Goal: Task Accomplishment & Management: Manage account settings

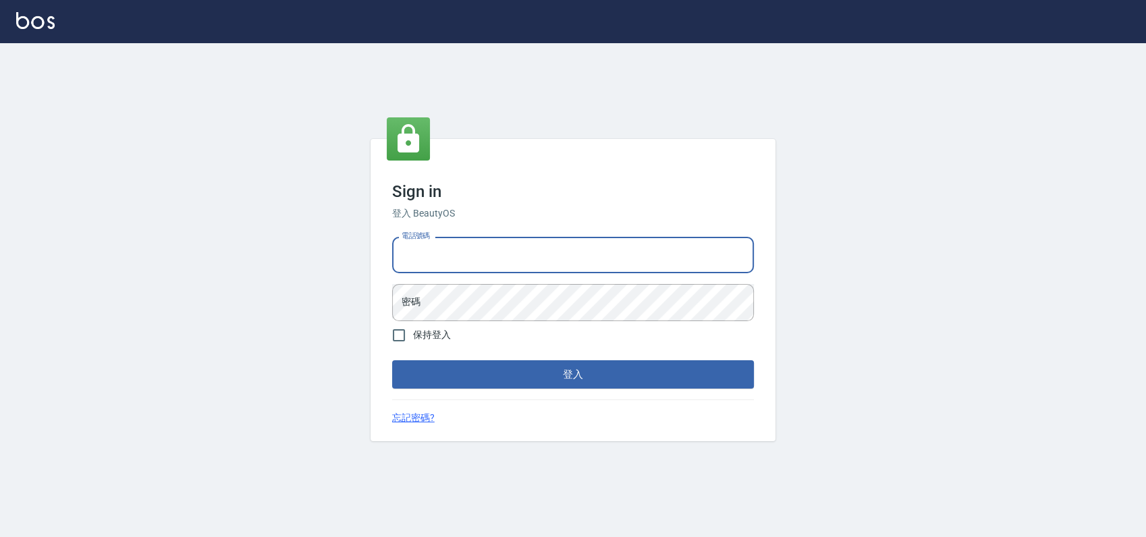
click at [445, 246] on input "電話號碼" at bounding box center [573, 255] width 362 height 36
type input "0989886729"
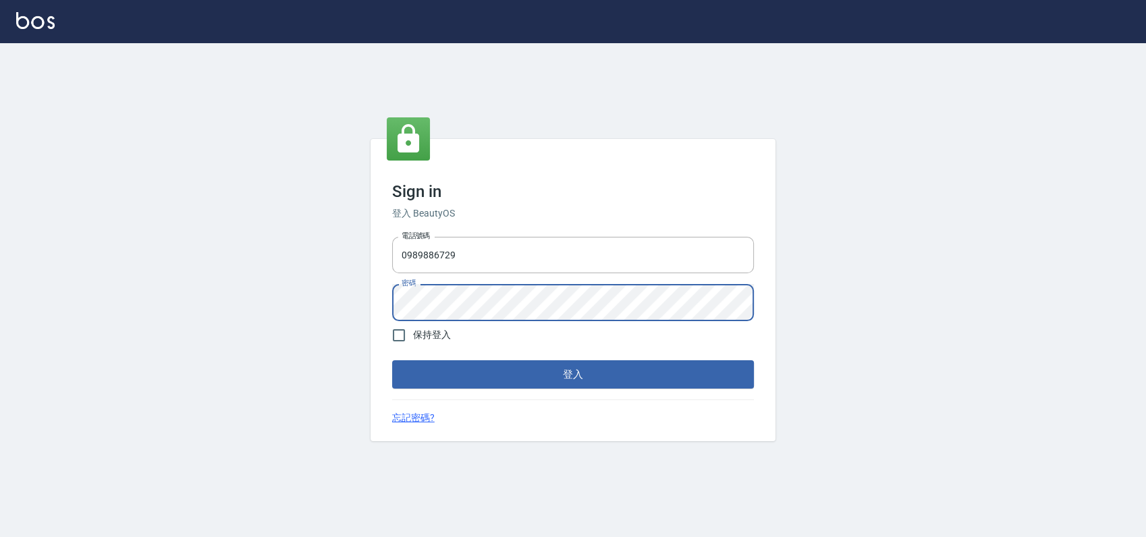
click at [392, 360] on button "登入" at bounding box center [573, 374] width 362 height 28
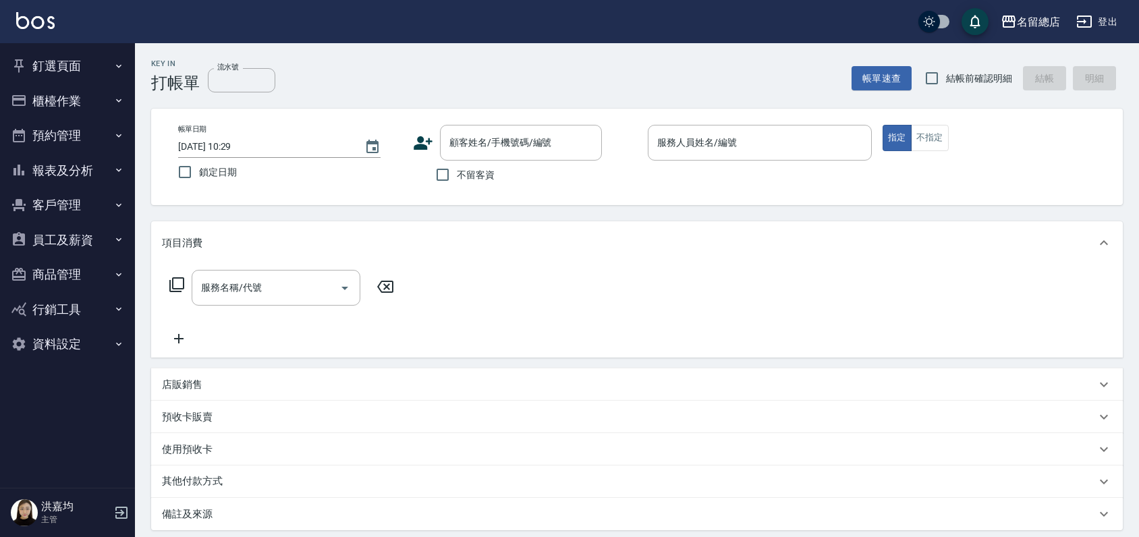
drag, startPoint x: -3, startPoint y: 531, endPoint x: 73, endPoint y: 70, distance: 467.9
click at [73, 70] on button "釘選頁面" at bounding box center [67, 66] width 124 height 35
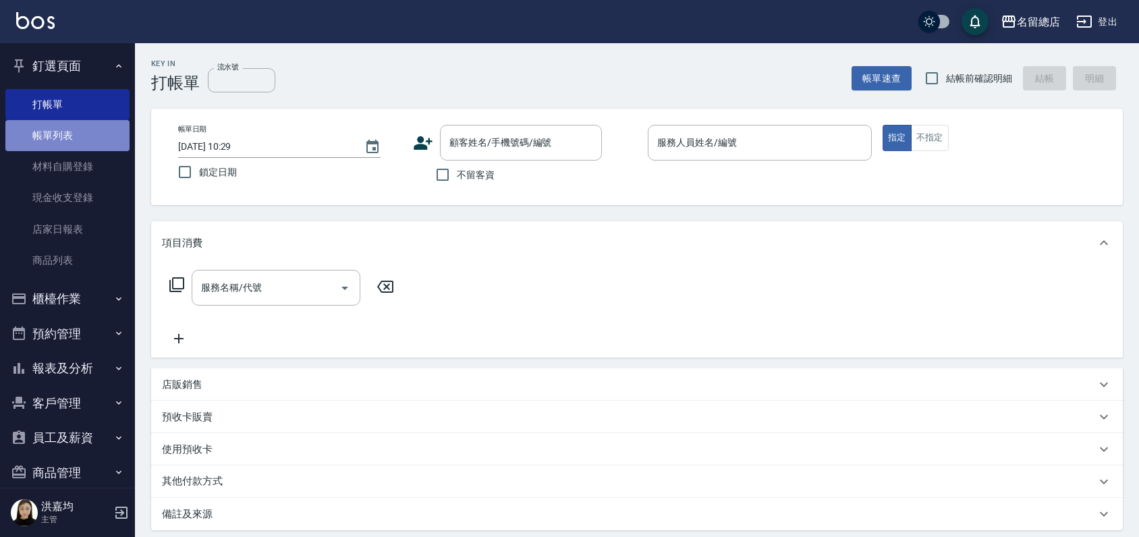
click at [70, 133] on link "帳單列表" at bounding box center [67, 135] width 124 height 31
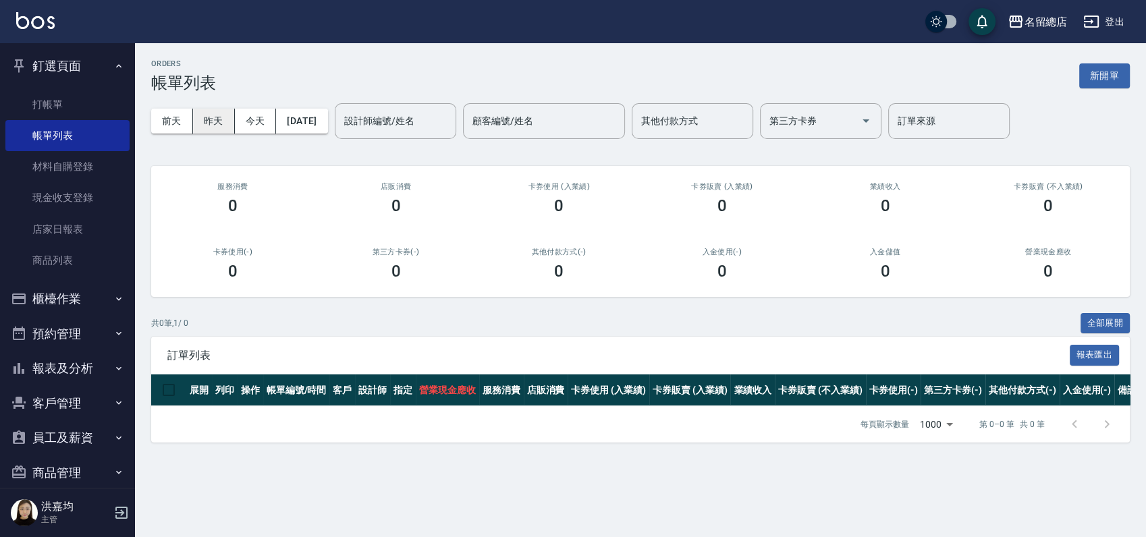
click at [225, 115] on button "昨天" at bounding box center [214, 121] width 42 height 25
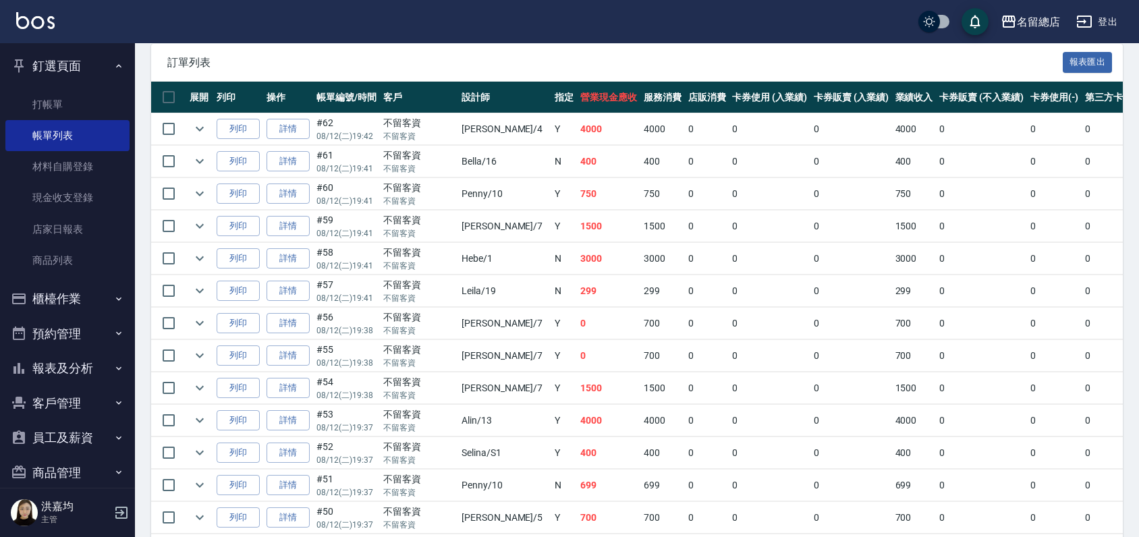
scroll to position [375, 0]
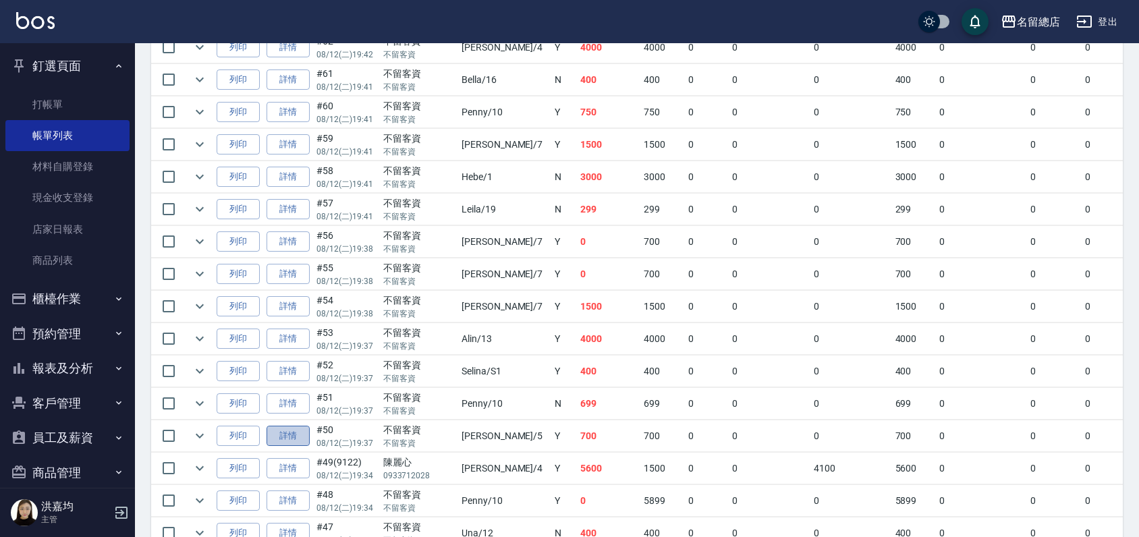
click at [290, 437] on link "詳情" at bounding box center [288, 436] width 43 height 21
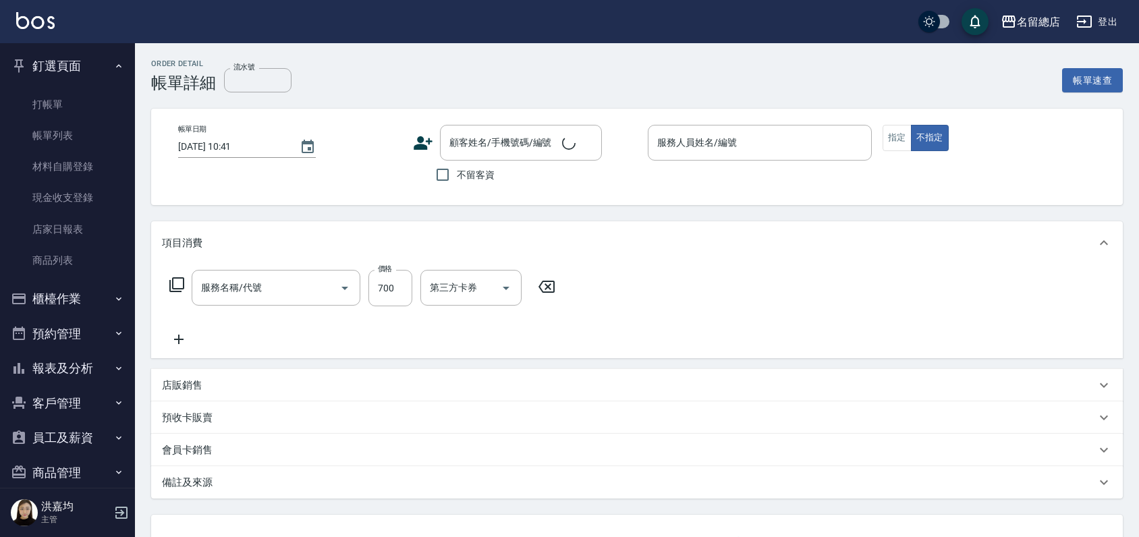
type input "[DATE] 19:37"
checkbox input "true"
type input "[PERSON_NAME]-5"
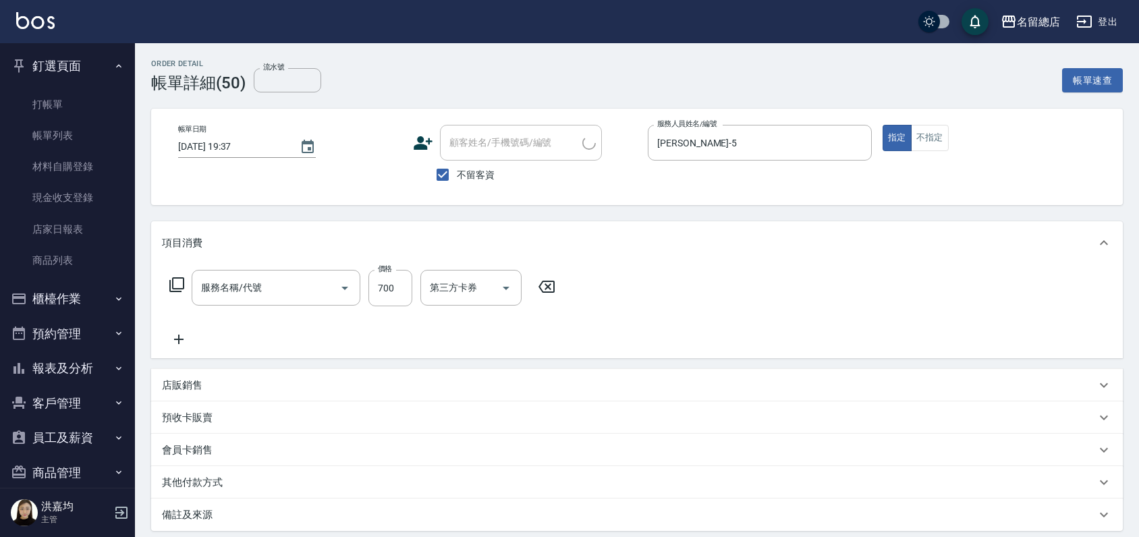
type input "洗+剪(811)"
click at [750, 142] on input "[PERSON_NAME]-5" at bounding box center [750, 143] width 192 height 24
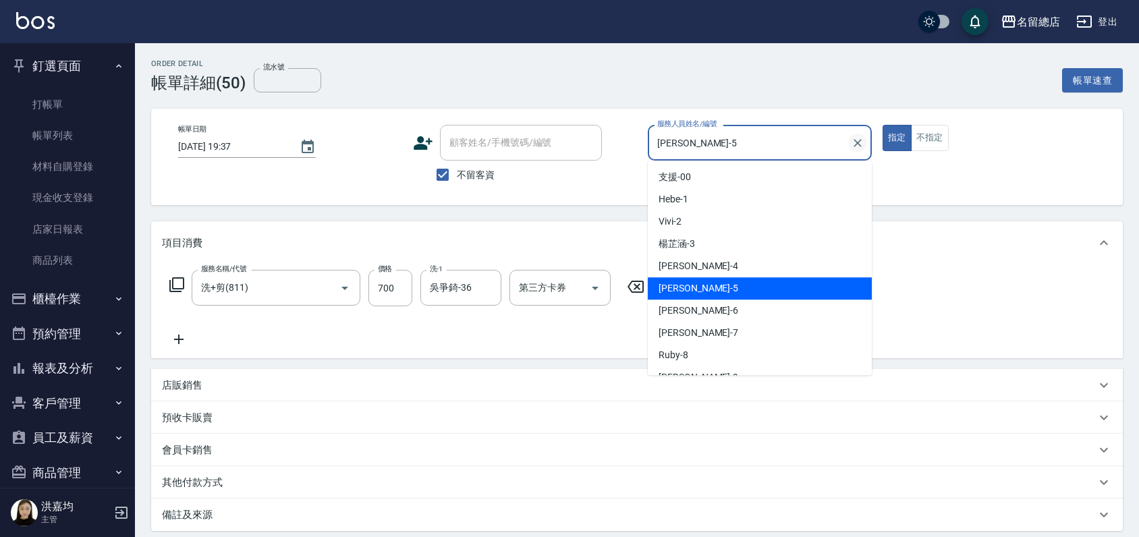
click at [860, 145] on icon "Clear" at bounding box center [858, 143] width 8 height 8
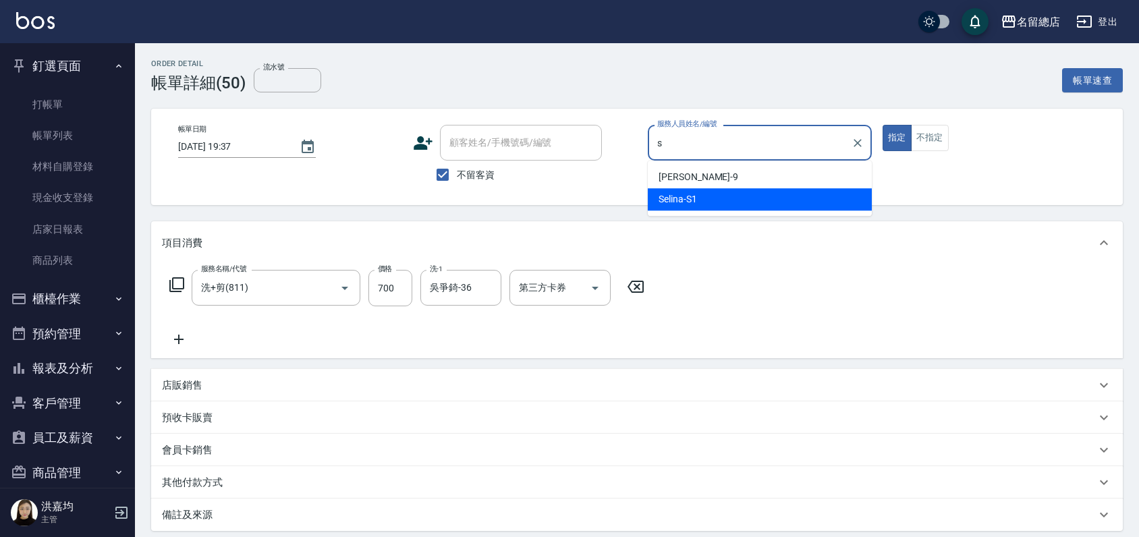
click at [721, 199] on div "[PERSON_NAME] -S1" at bounding box center [760, 199] width 224 height 22
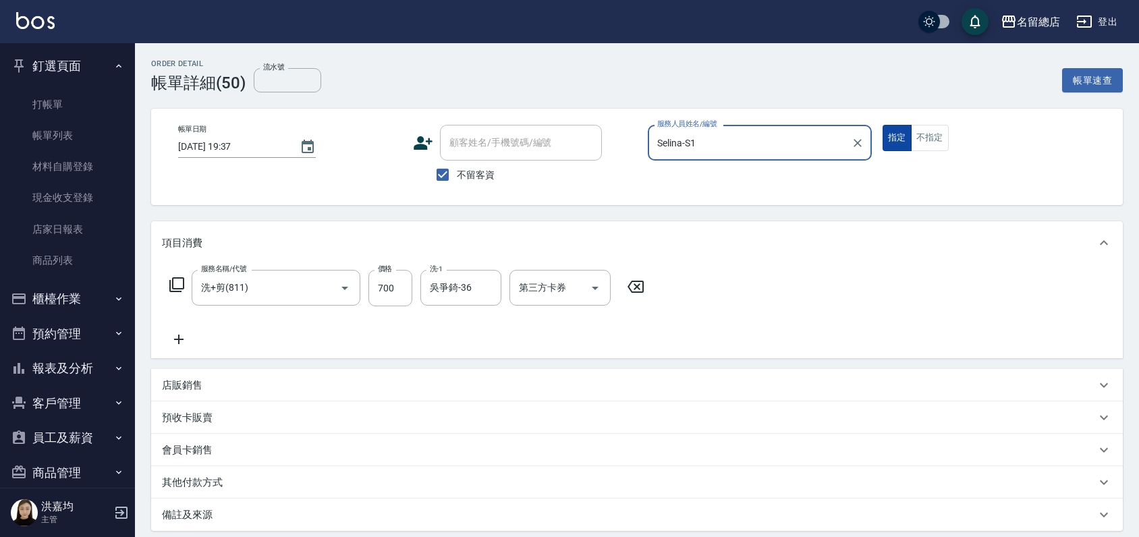
type input "Selina-S1"
click at [904, 134] on button "指定" at bounding box center [897, 138] width 29 height 26
click at [902, 138] on button "指定" at bounding box center [897, 138] width 29 height 26
click at [901, 140] on button "指定" at bounding box center [897, 138] width 29 height 26
click at [900, 140] on button "指定" at bounding box center [897, 138] width 29 height 26
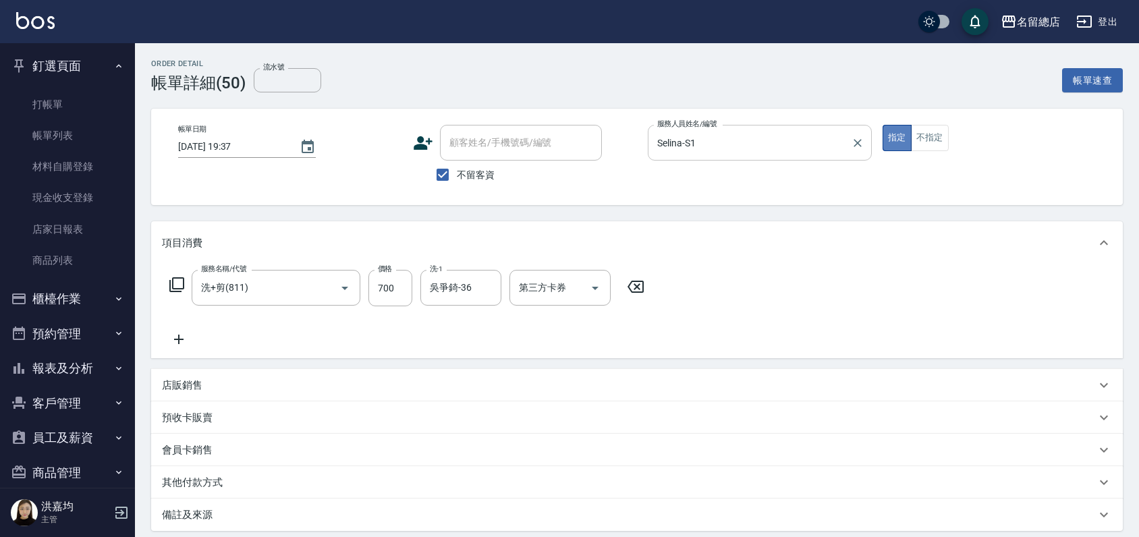
click at [900, 140] on button "指定" at bounding box center [897, 138] width 29 height 26
click at [901, 131] on button "指定" at bounding box center [897, 138] width 29 height 26
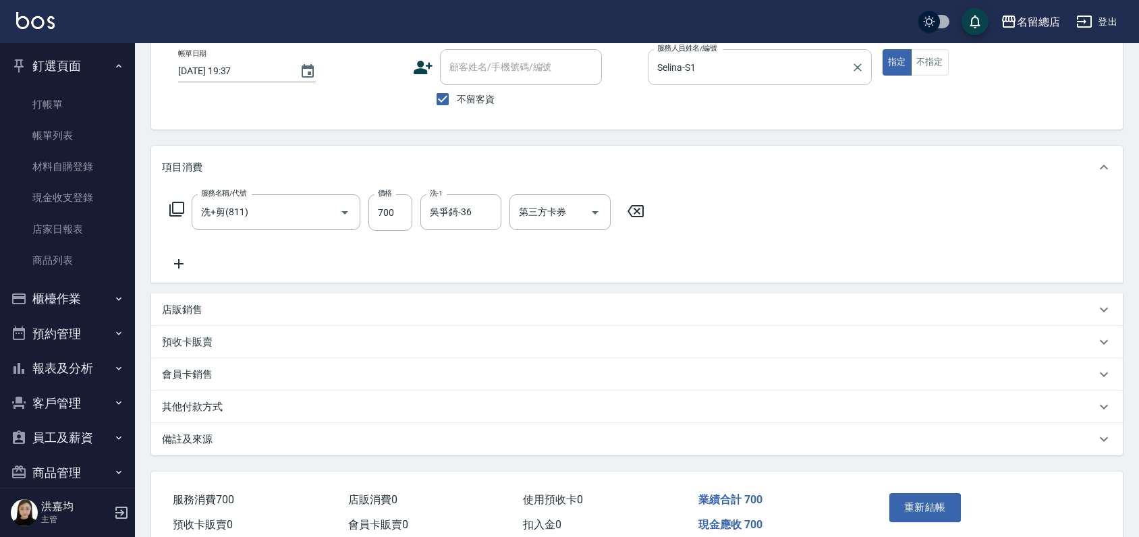
scroll to position [138, 0]
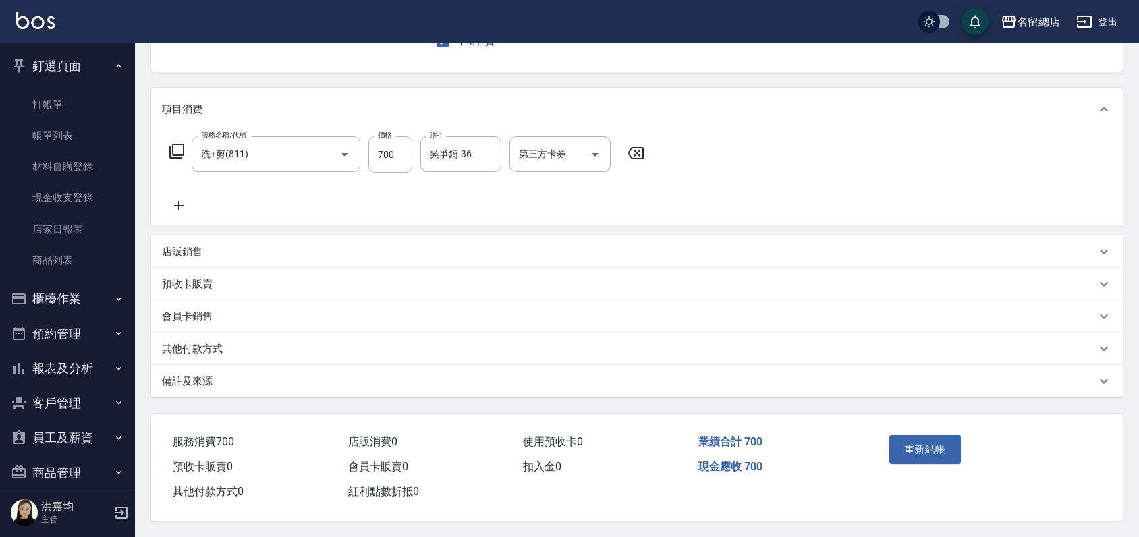
click at [78, 362] on button "報表及分析" at bounding box center [67, 368] width 124 height 35
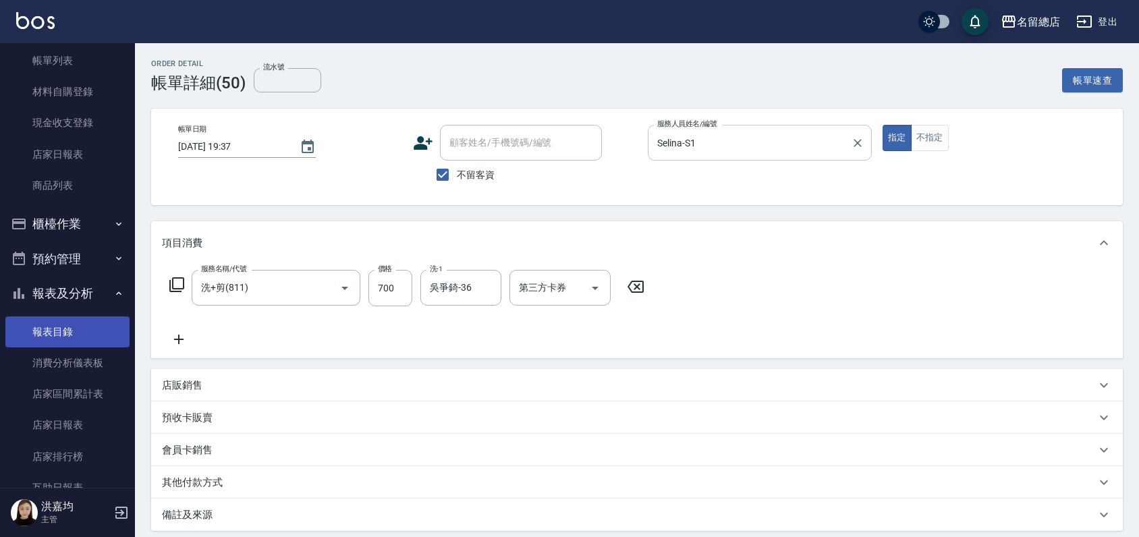
scroll to position [0, 0]
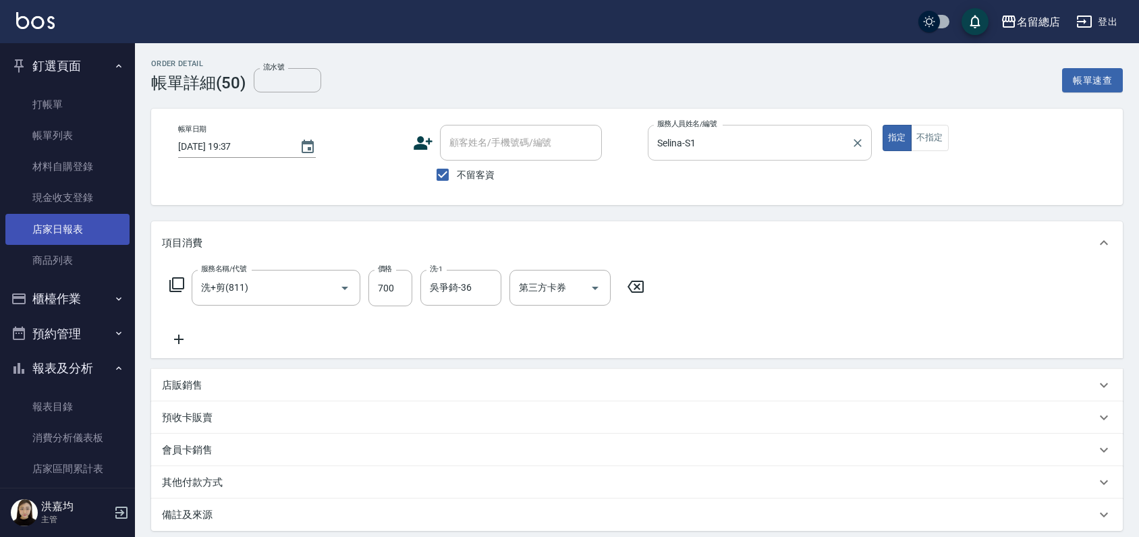
click at [76, 234] on link "店家日報表" at bounding box center [67, 229] width 124 height 31
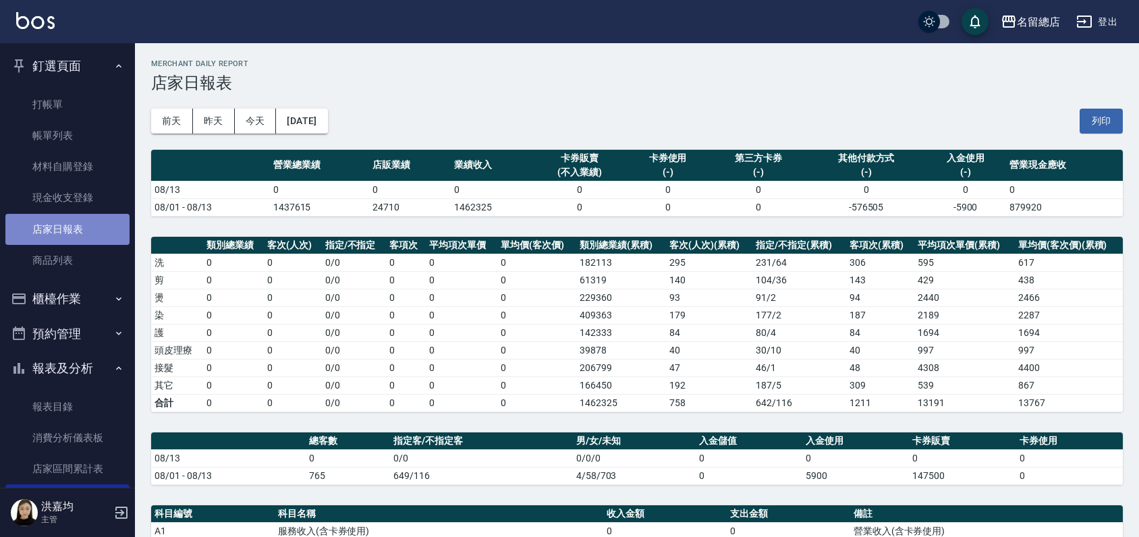
click at [81, 229] on link "店家日報表" at bounding box center [67, 229] width 124 height 31
click at [80, 229] on link "店家日報表" at bounding box center [67, 229] width 124 height 31
click at [80, 225] on link "店家日報表" at bounding box center [67, 229] width 124 height 31
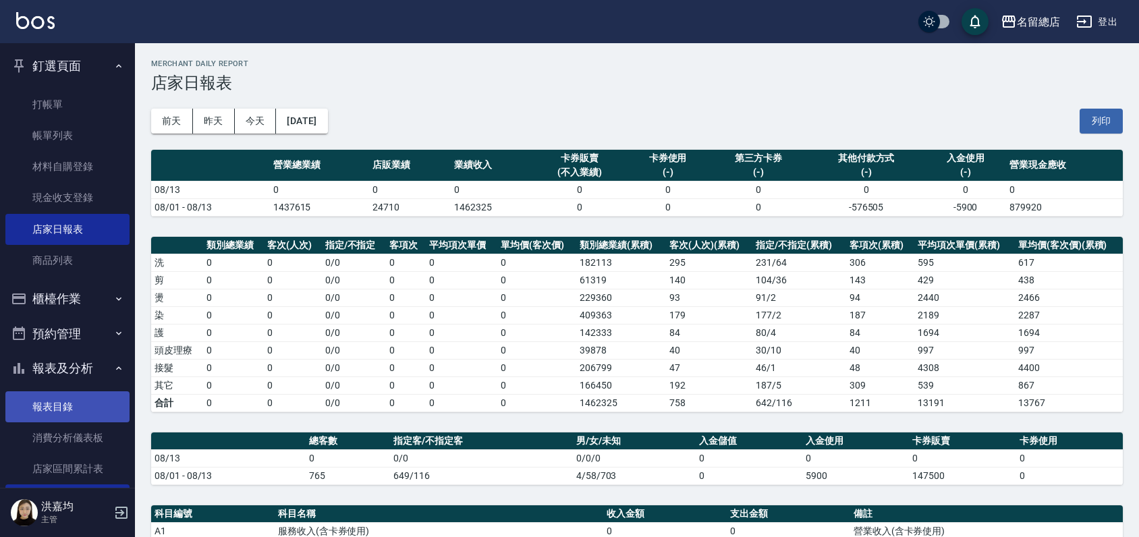
click at [67, 398] on link "報表目錄" at bounding box center [67, 406] width 124 height 31
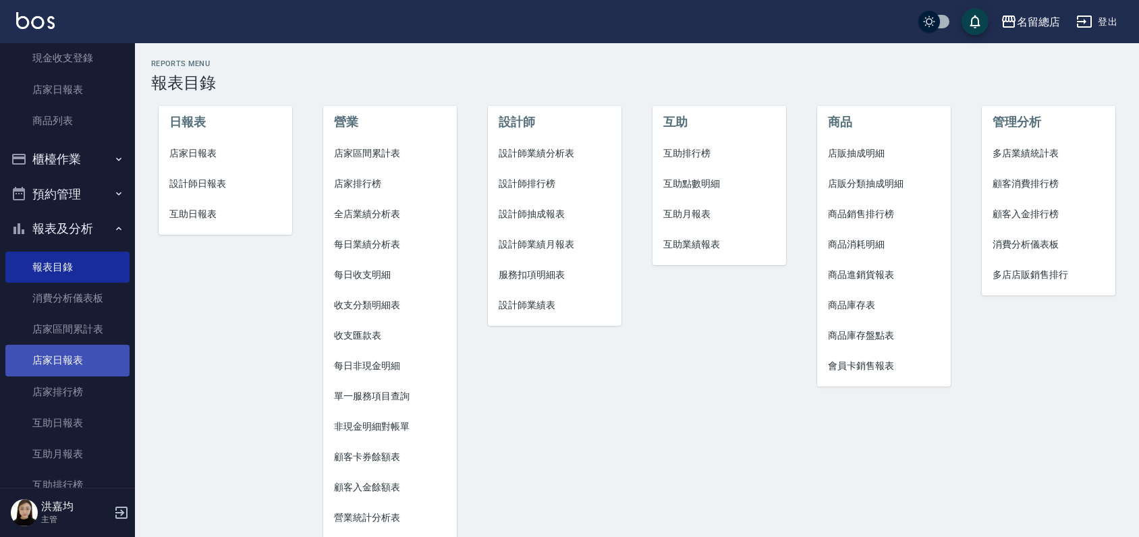
scroll to position [225, 0]
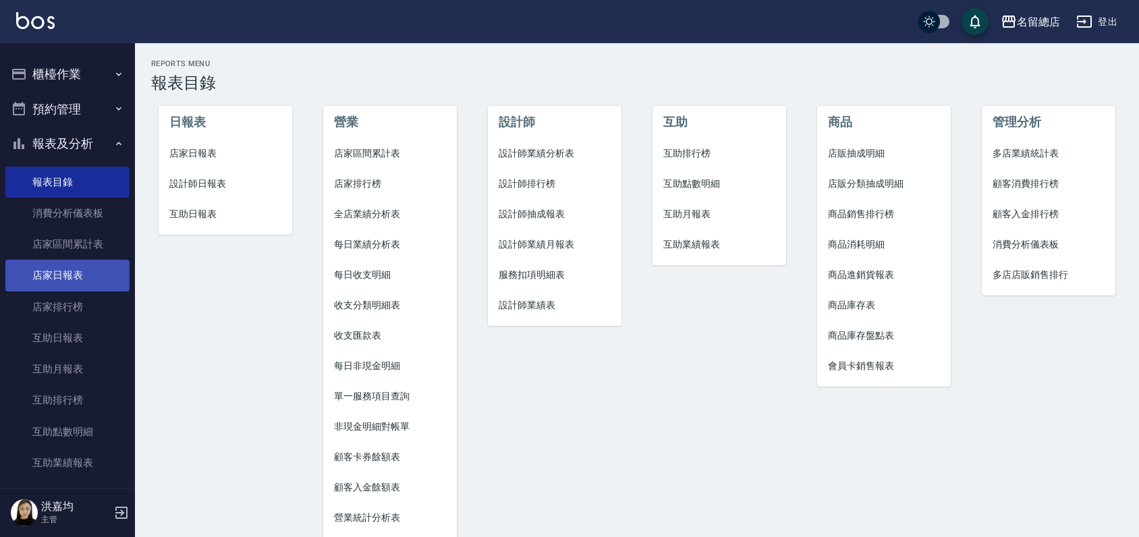
click at [78, 275] on link "店家日報表" at bounding box center [67, 275] width 124 height 31
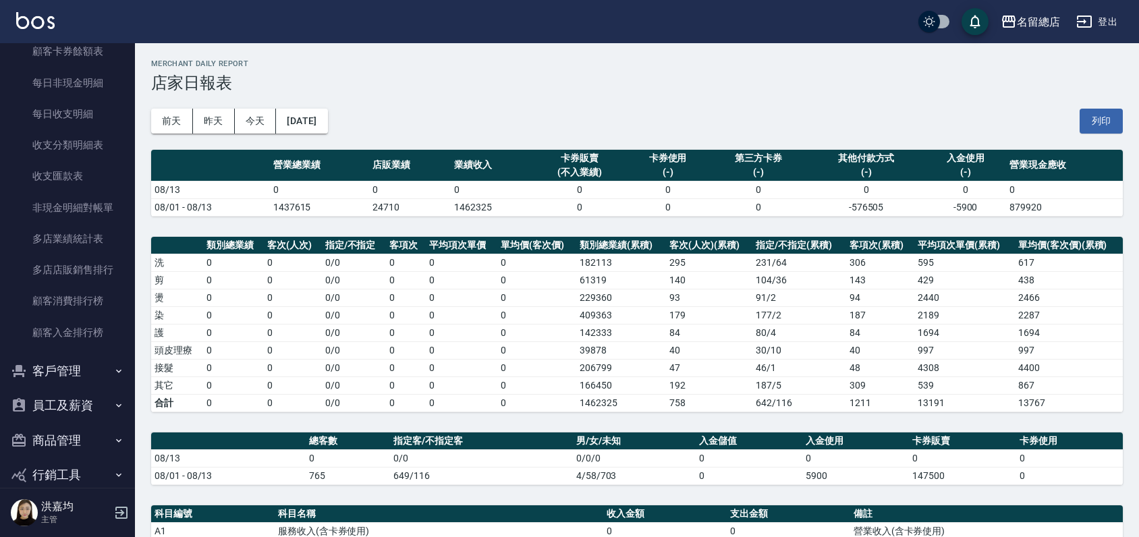
scroll to position [1378, 0]
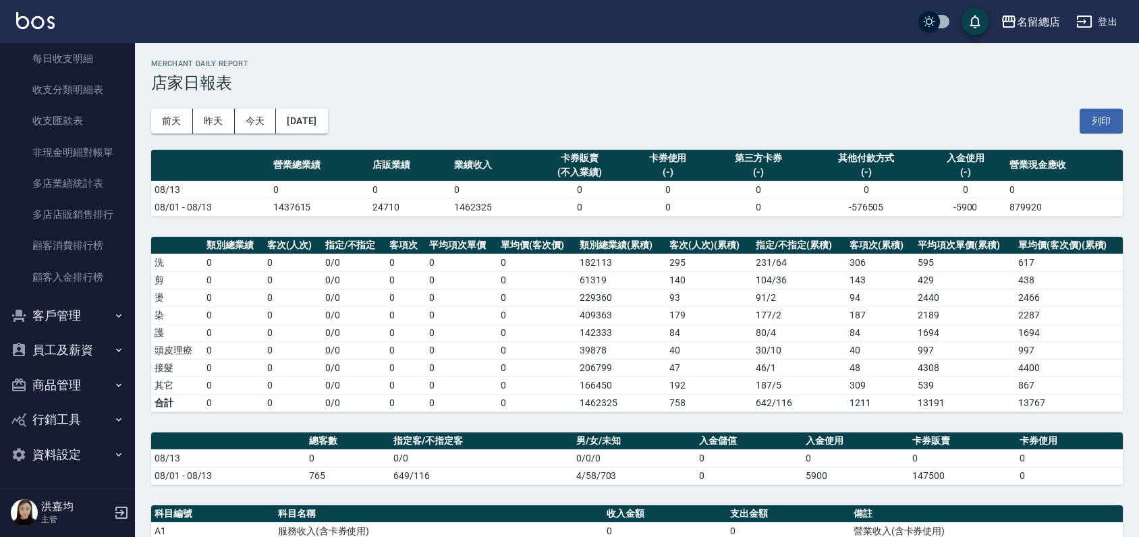
click at [86, 420] on button "行銷工具" at bounding box center [67, 419] width 124 height 35
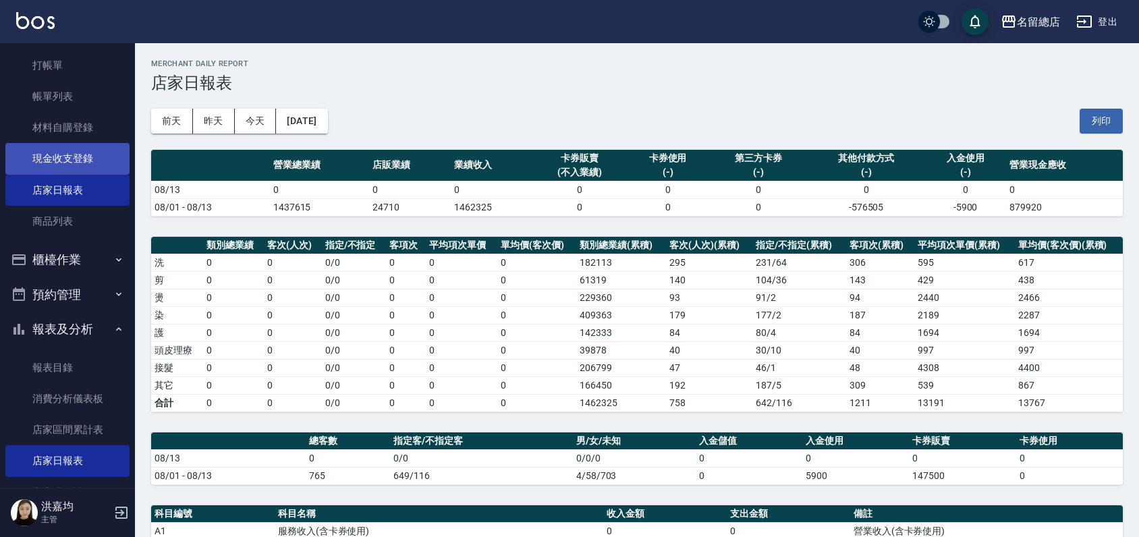
scroll to position [0, 0]
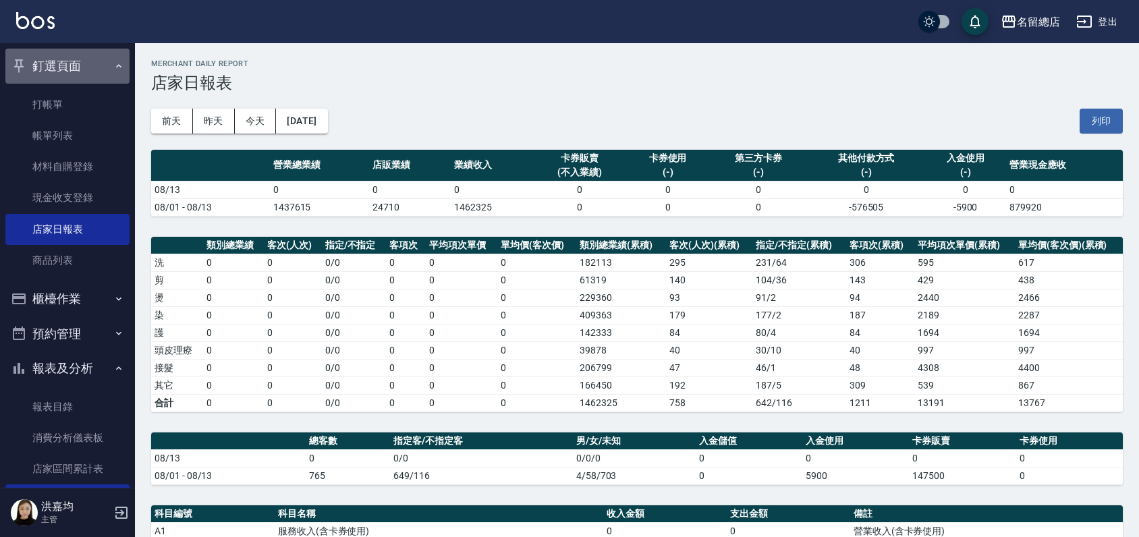
click at [76, 65] on button "釘選頁面" at bounding box center [67, 66] width 124 height 35
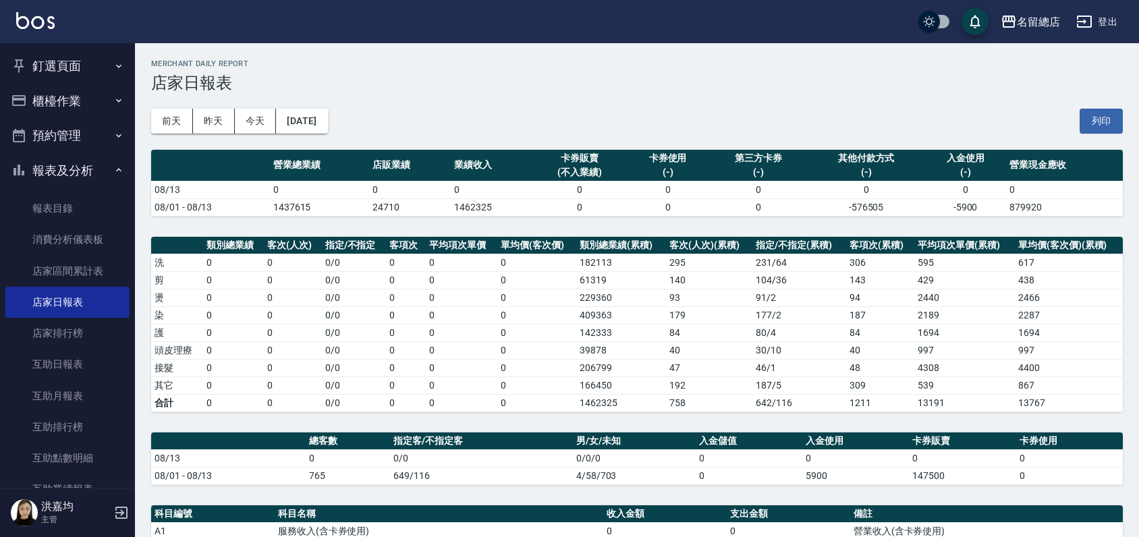
click at [64, 168] on button "報表及分析" at bounding box center [67, 170] width 124 height 35
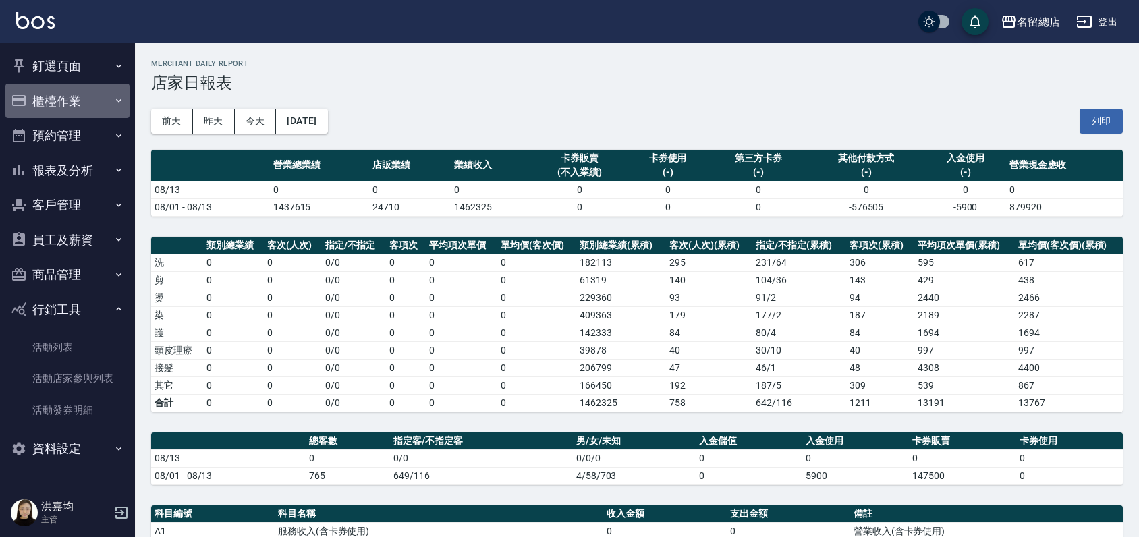
click at [87, 103] on button "櫃檯作業" at bounding box center [67, 101] width 124 height 35
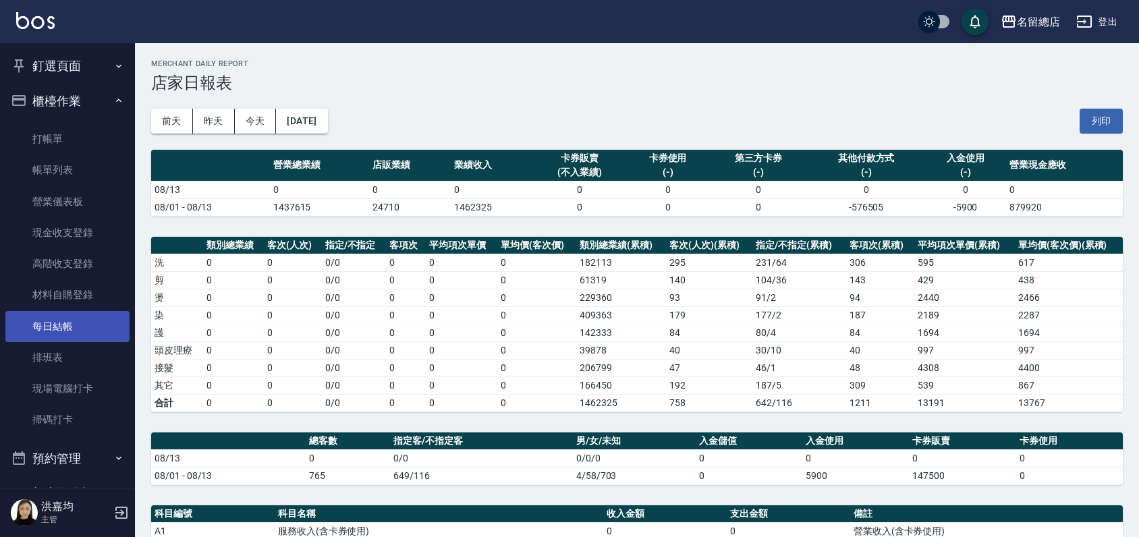
click at [69, 320] on link "每日結帳" at bounding box center [67, 326] width 124 height 31
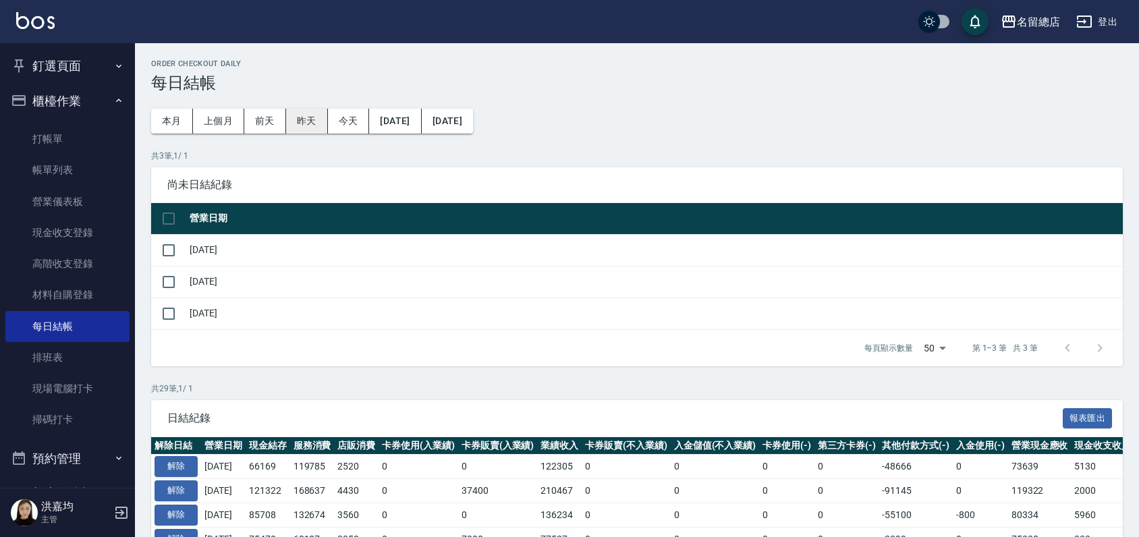
click at [310, 119] on button "昨天" at bounding box center [307, 121] width 42 height 25
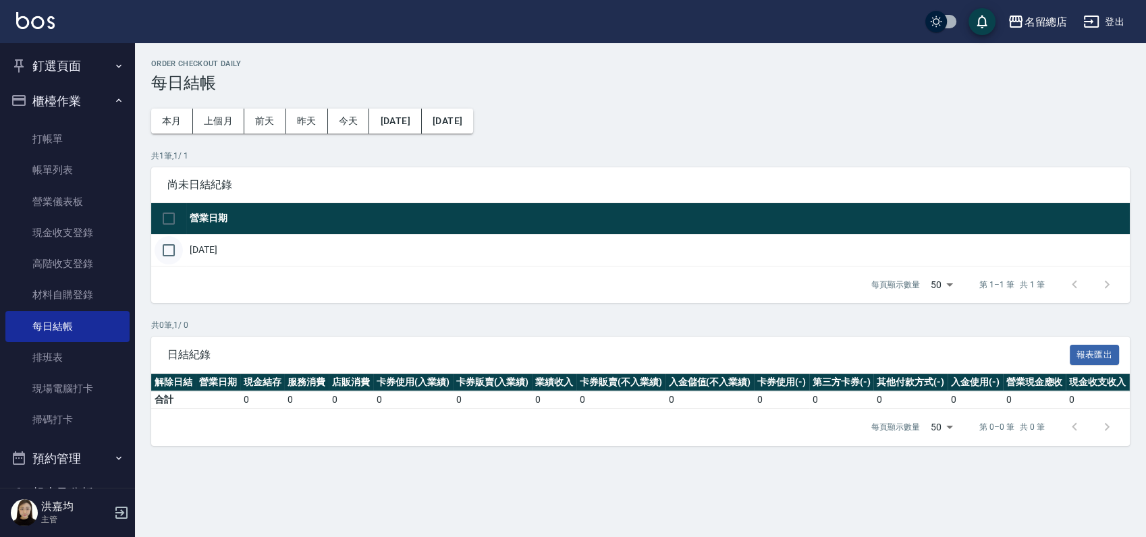
click at [171, 246] on input "checkbox" at bounding box center [169, 250] width 28 height 28
checkbox input "true"
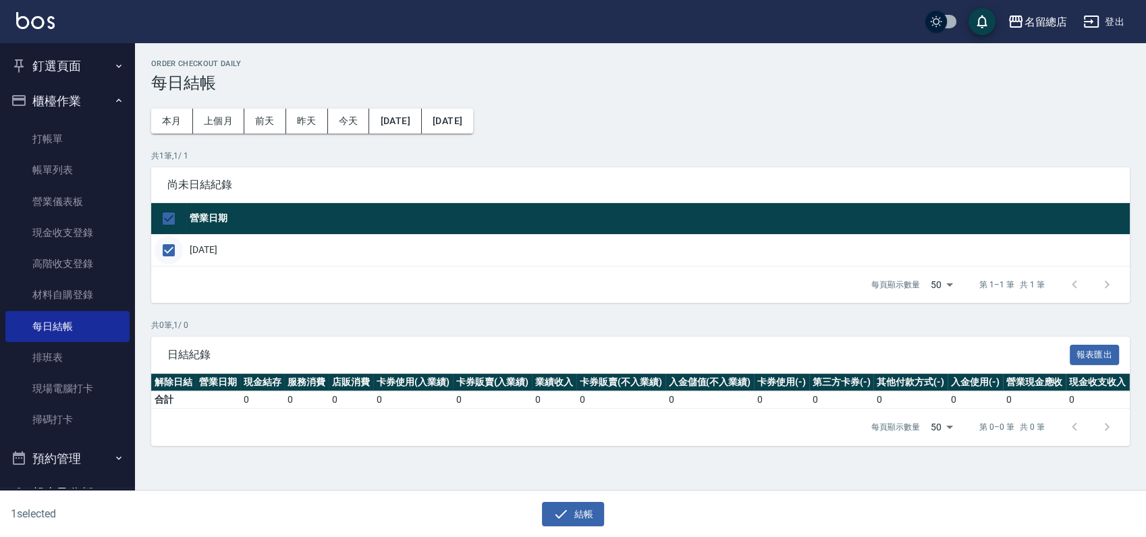
click at [173, 243] on input "checkbox" at bounding box center [169, 250] width 28 height 28
checkbox input "false"
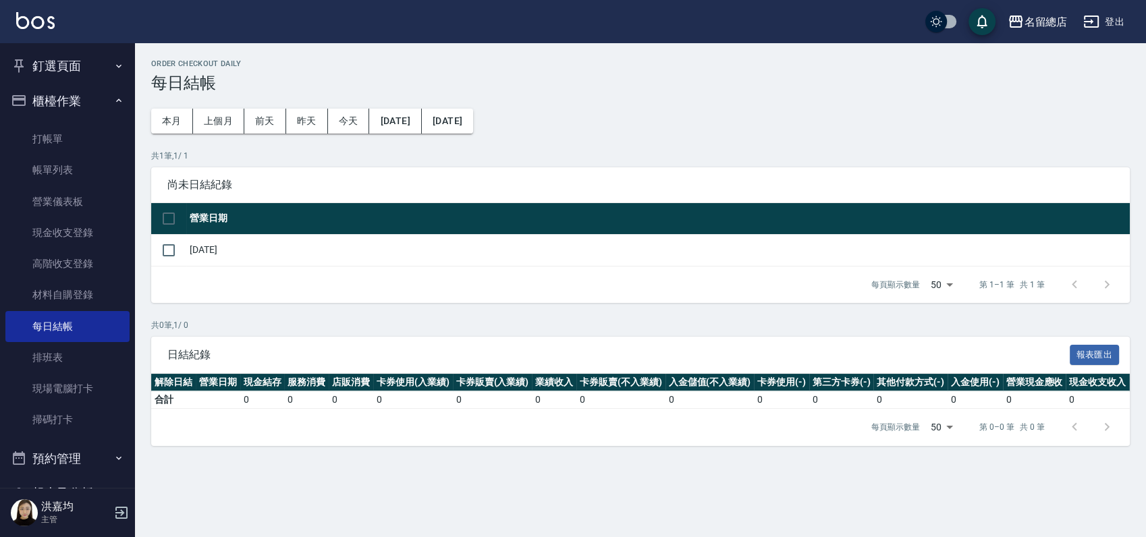
click at [283, 251] on td "[DATE]" at bounding box center [657, 250] width 943 height 32
click at [80, 171] on link "帳單列表" at bounding box center [67, 170] width 124 height 31
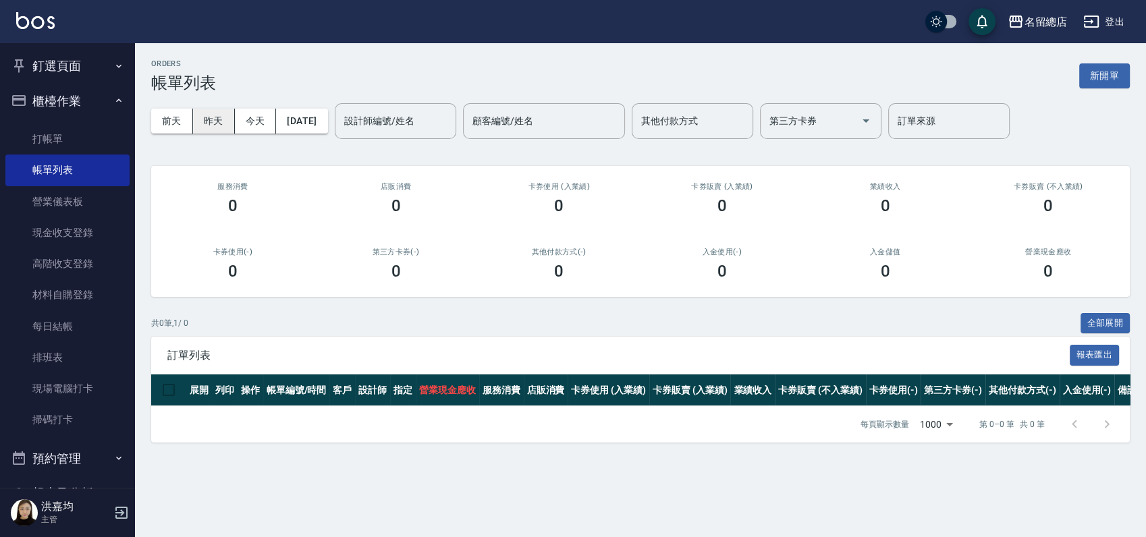
click at [217, 121] on button "昨天" at bounding box center [214, 121] width 42 height 25
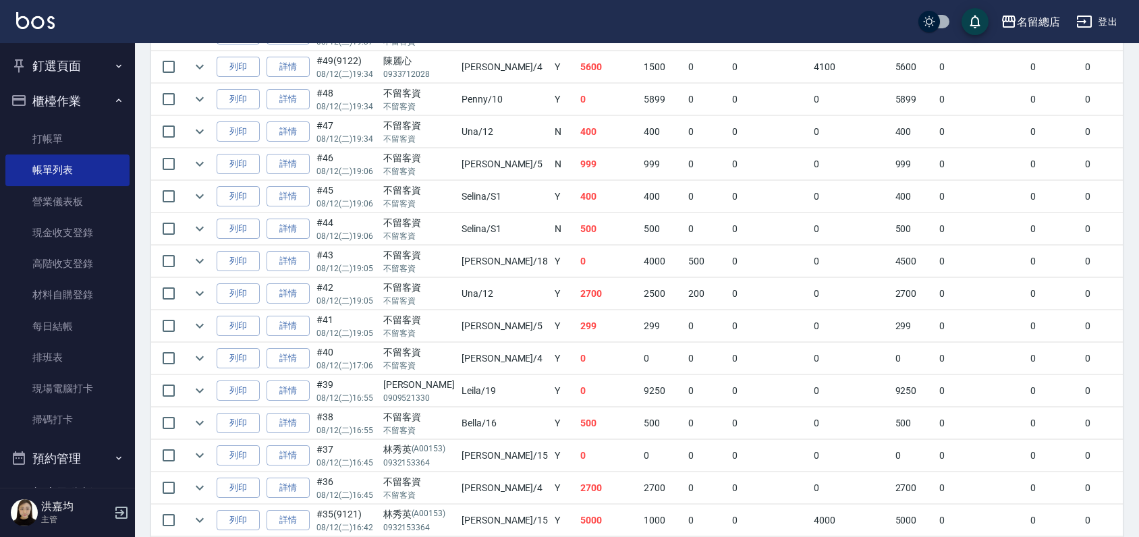
scroll to position [750, 0]
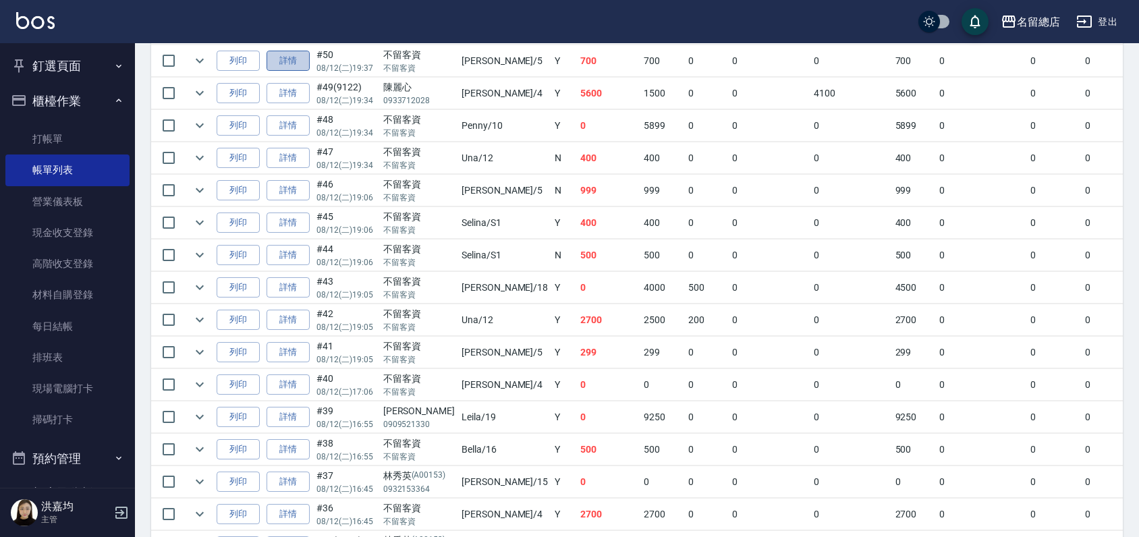
click at [296, 61] on link "詳情" at bounding box center [288, 61] width 43 height 21
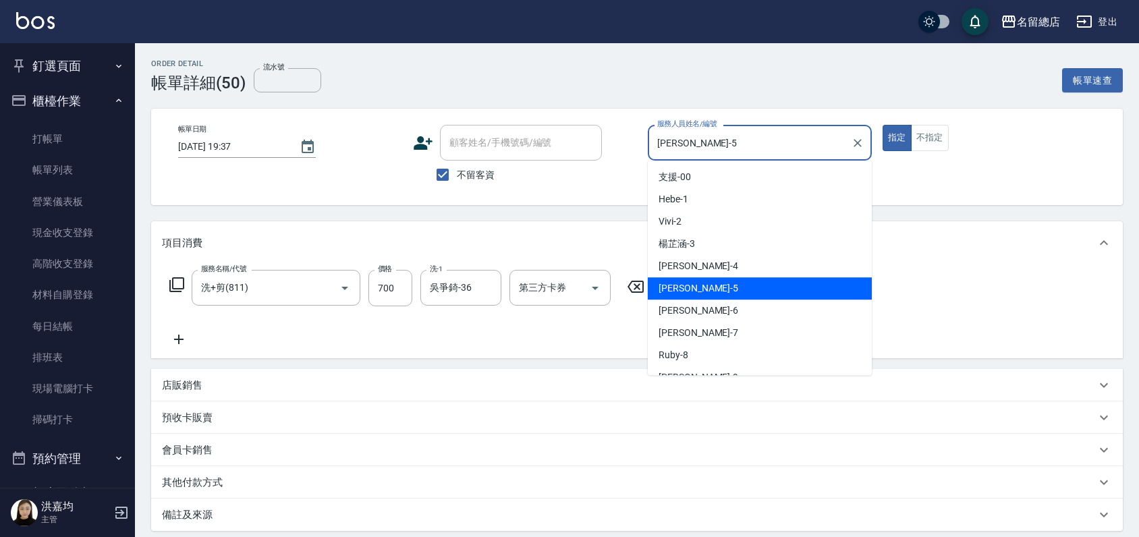
click at [838, 144] on input "[PERSON_NAME]-5" at bounding box center [750, 143] width 192 height 24
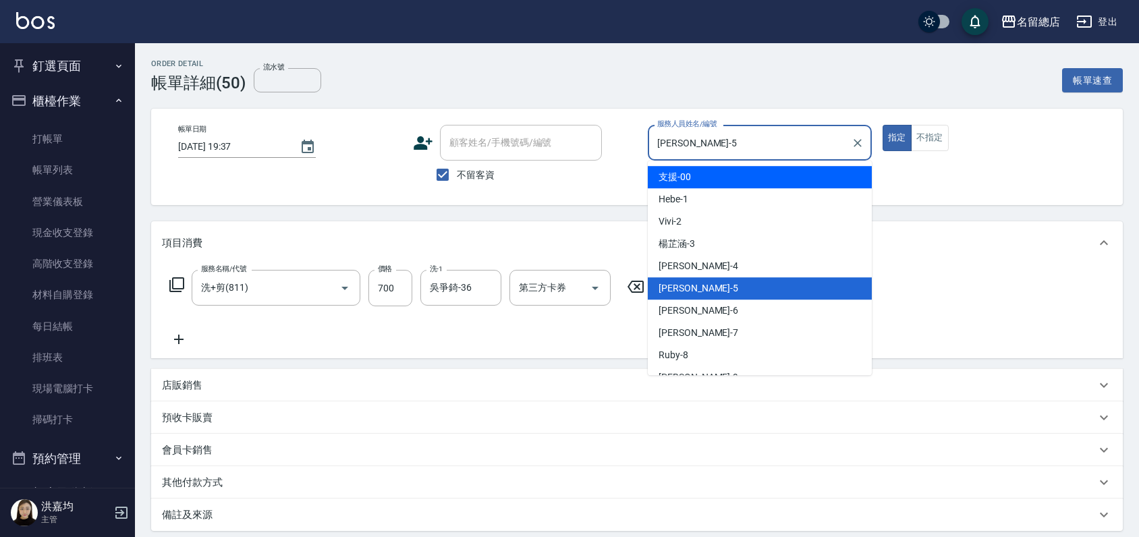
click at [574, 135] on div "帳單日期 [DATE] 19:37 顧客姓名/手機號碼/編號 顧客姓名/手機號碼/編號 不留客資 服務人員姓名/編號 [PERSON_NAME]-5 服務人員…" at bounding box center [636, 157] width 939 height 64
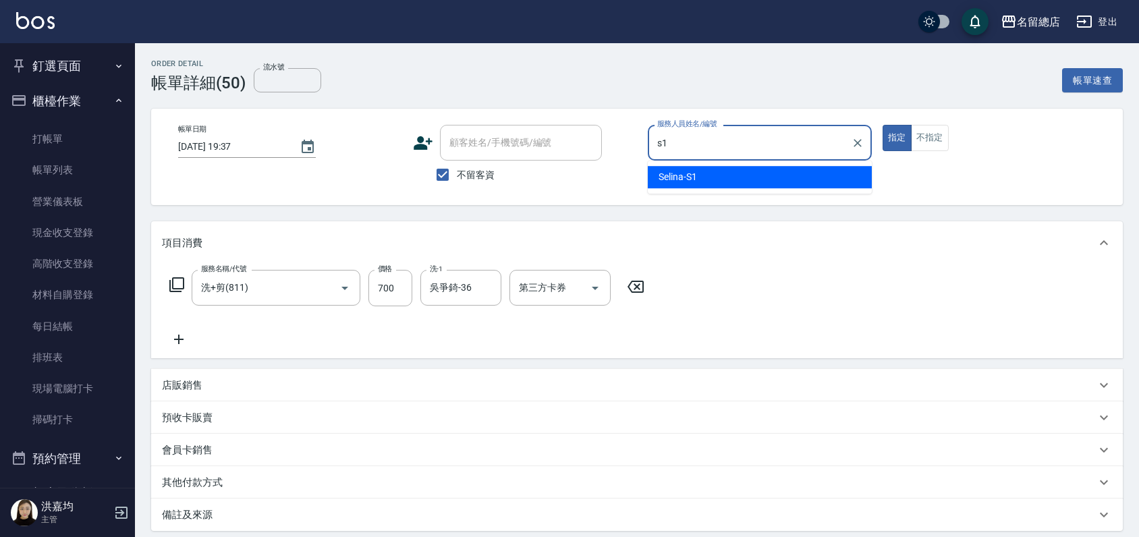
click at [710, 182] on div "[PERSON_NAME] -S1" at bounding box center [760, 177] width 224 height 22
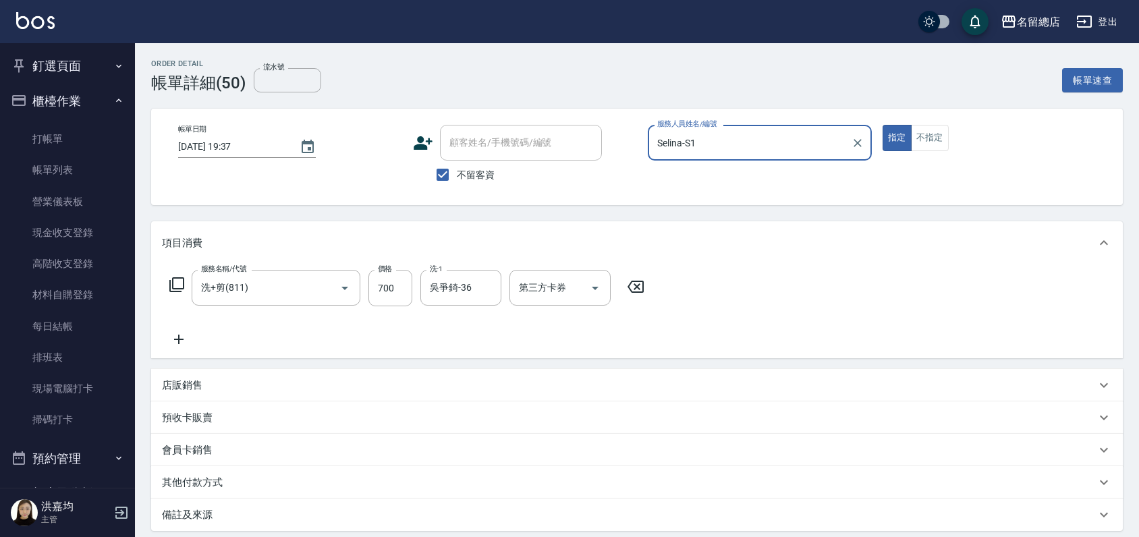
scroll to position [138, 0]
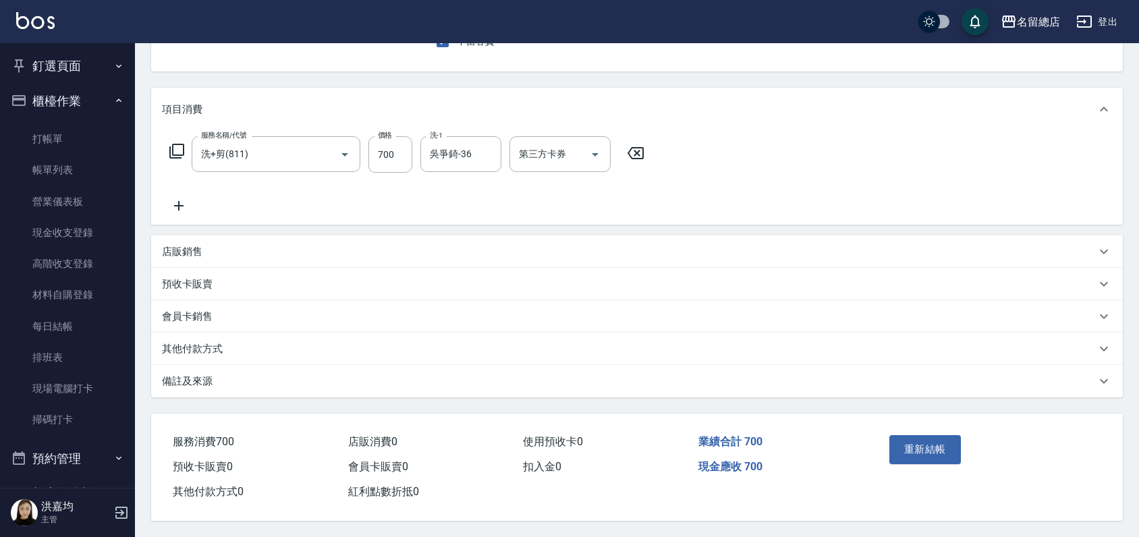
type input "Selina-S1"
click at [944, 430] on div "重新結帳" at bounding box center [935, 459] width 103 height 59
click at [923, 441] on button "重新結帳" at bounding box center [925, 449] width 72 height 28
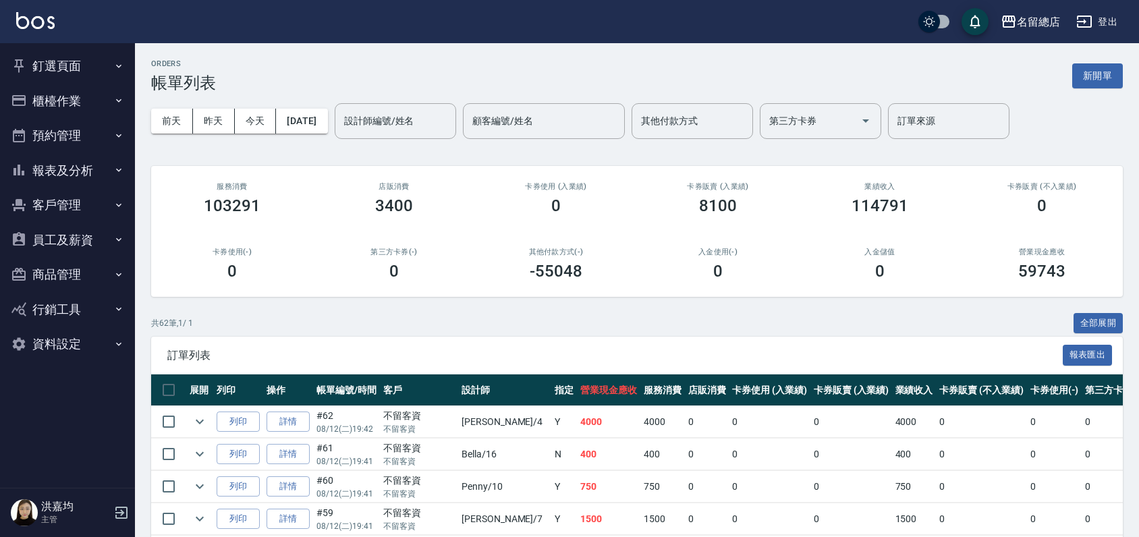
click at [68, 65] on button "釘選頁面" at bounding box center [67, 66] width 124 height 35
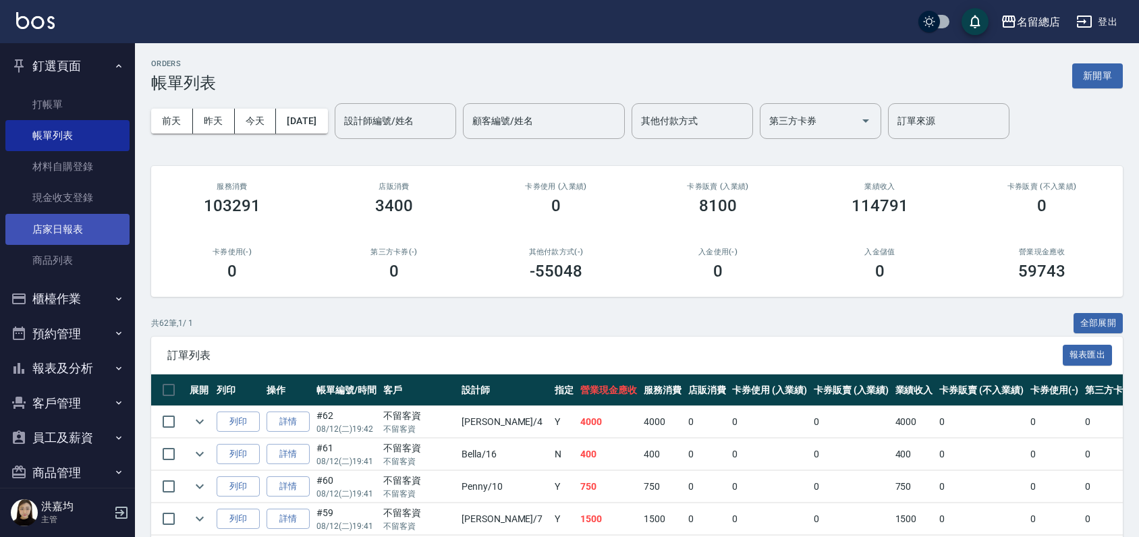
click at [47, 225] on link "店家日報表" at bounding box center [67, 229] width 124 height 31
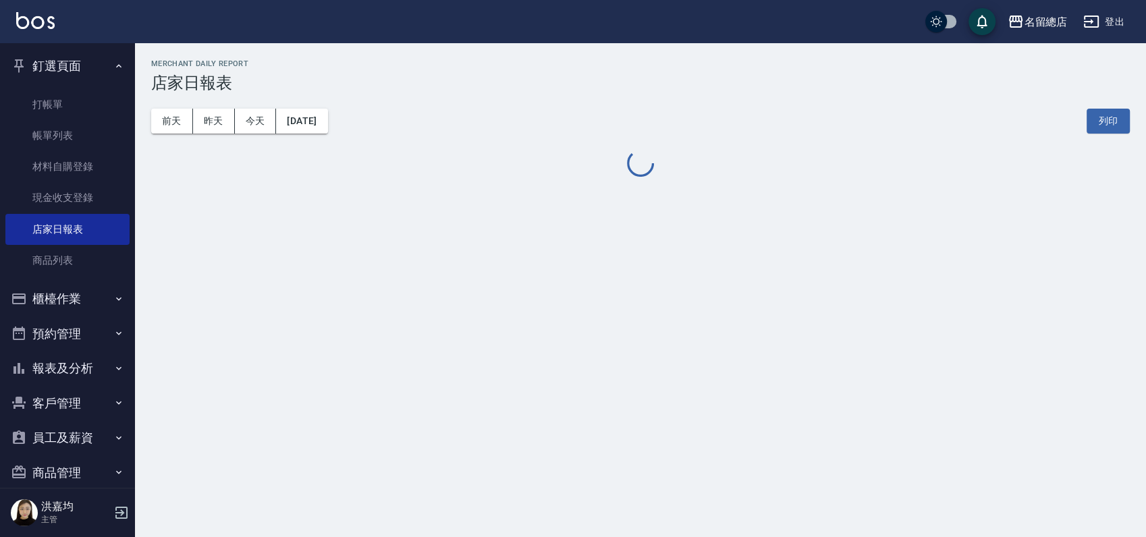
click at [76, 65] on button "釘選頁面" at bounding box center [67, 66] width 124 height 35
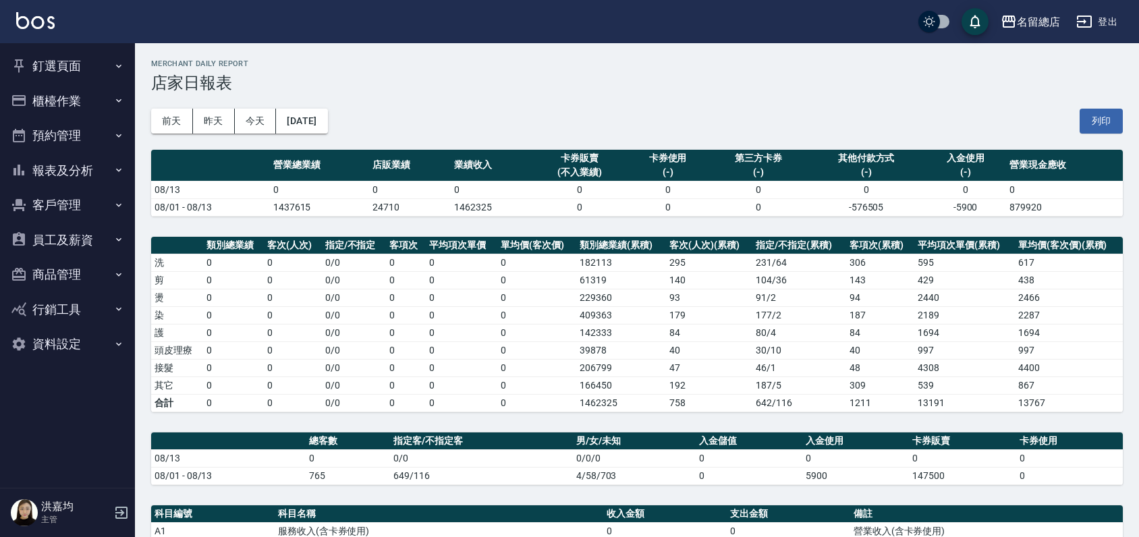
click at [67, 107] on button "櫃檯作業" at bounding box center [67, 101] width 124 height 35
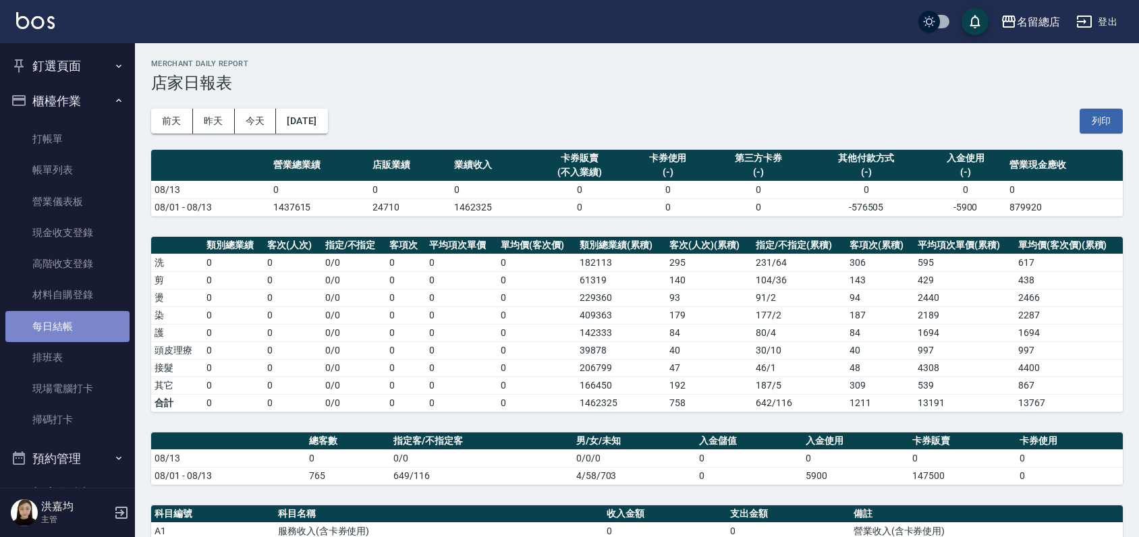
click at [72, 329] on link "每日結帳" at bounding box center [67, 326] width 124 height 31
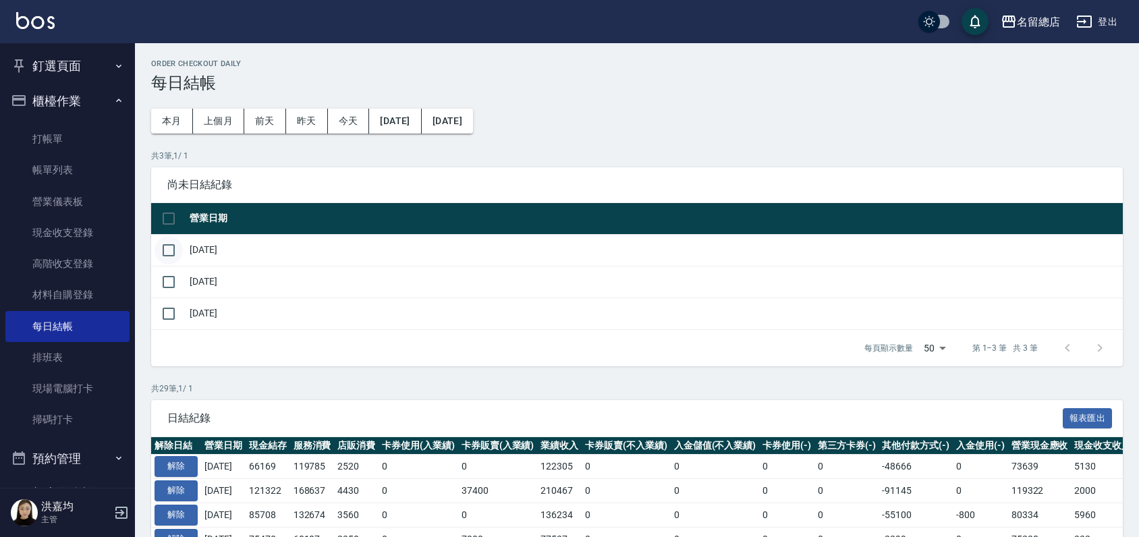
click at [168, 251] on input "checkbox" at bounding box center [169, 250] width 28 height 28
checkbox input "true"
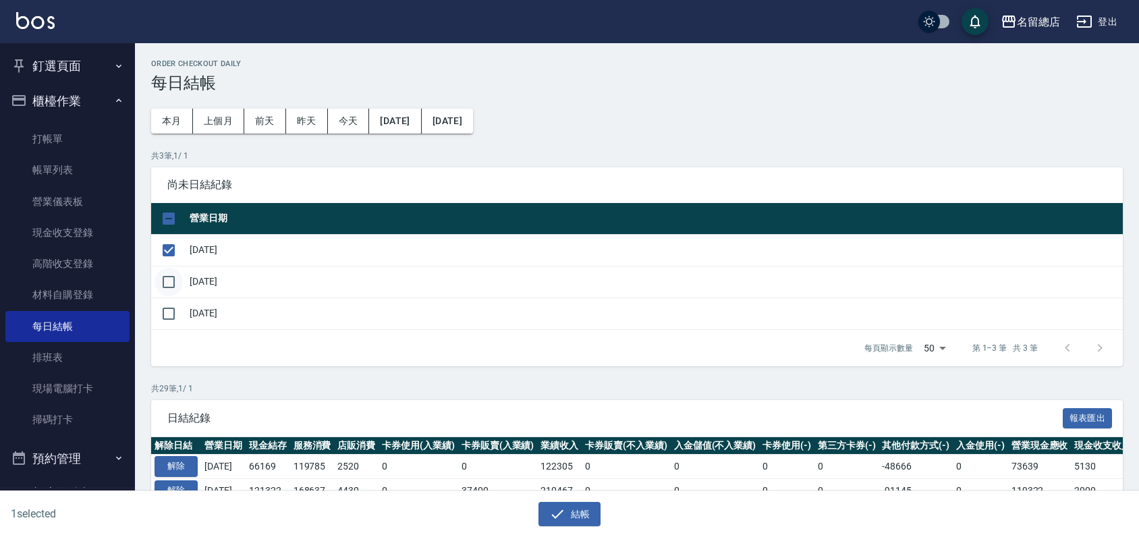
click at [167, 283] on input "checkbox" at bounding box center [169, 282] width 28 height 28
checkbox input "true"
click at [585, 521] on button "結帳" at bounding box center [570, 514] width 63 height 25
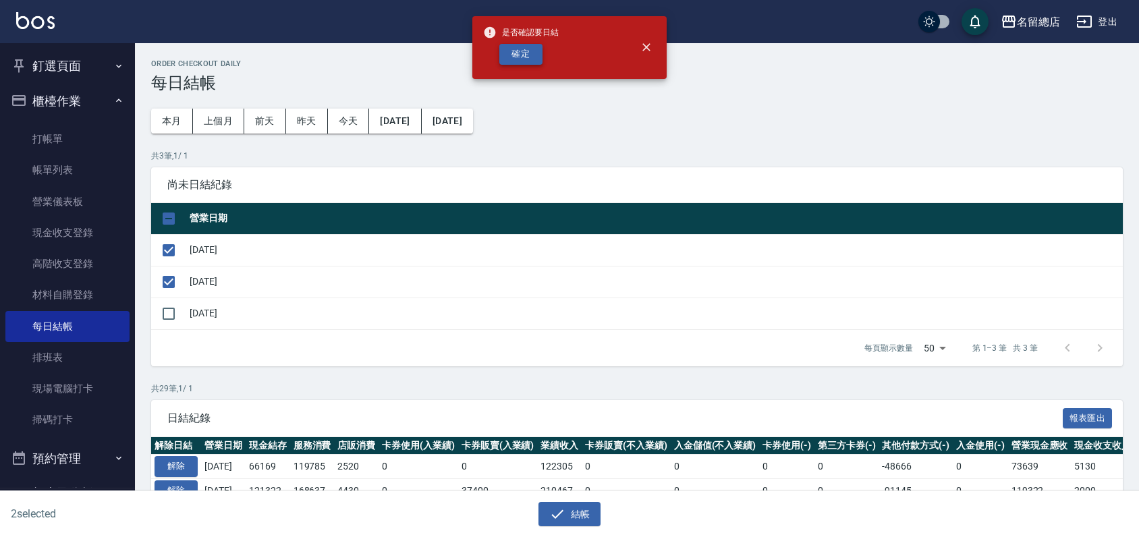
click at [526, 49] on button "確定" at bounding box center [520, 54] width 43 height 21
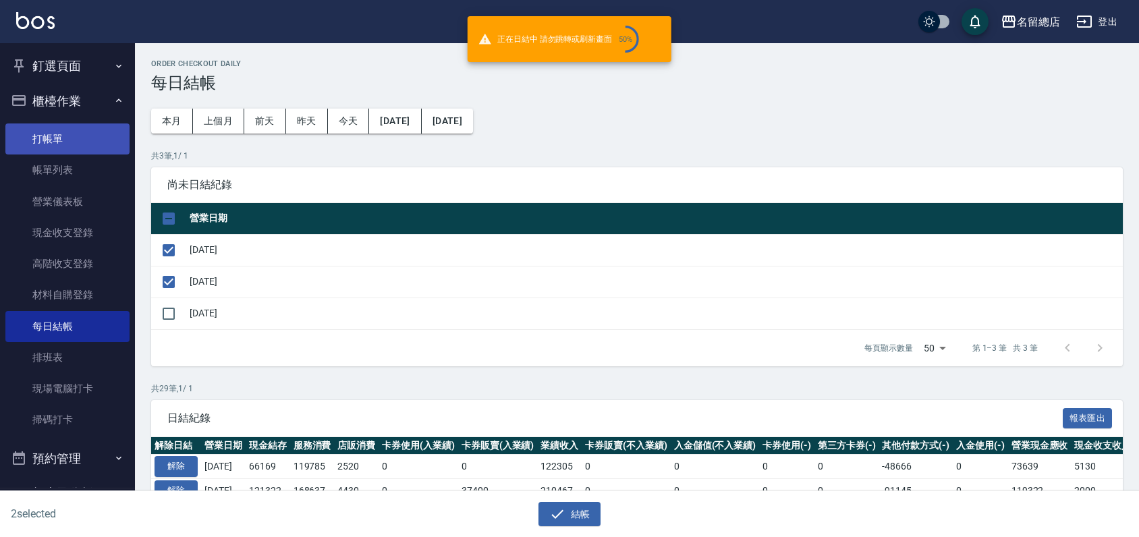
checkbox input "false"
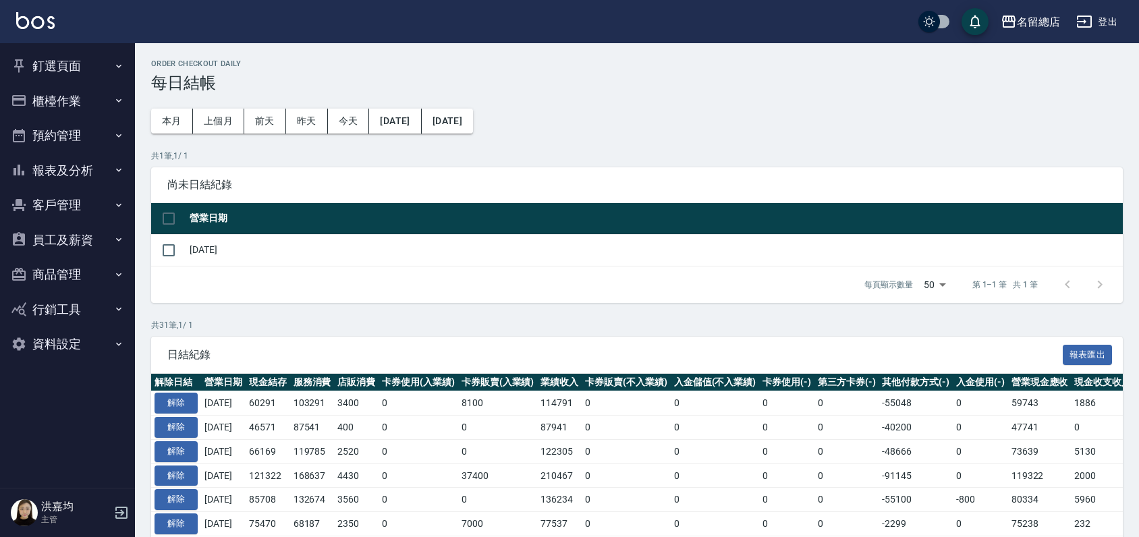
click at [65, 61] on button "釘選頁面" at bounding box center [67, 66] width 124 height 35
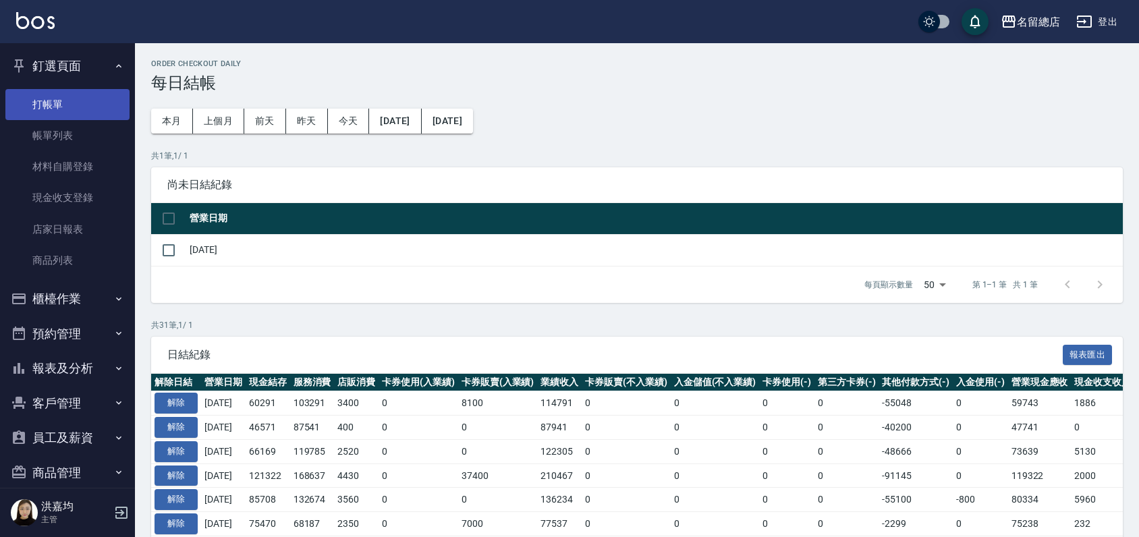
click at [70, 98] on link "打帳單" at bounding box center [67, 104] width 124 height 31
